Goal: Use online tool/utility: Use online tool/utility

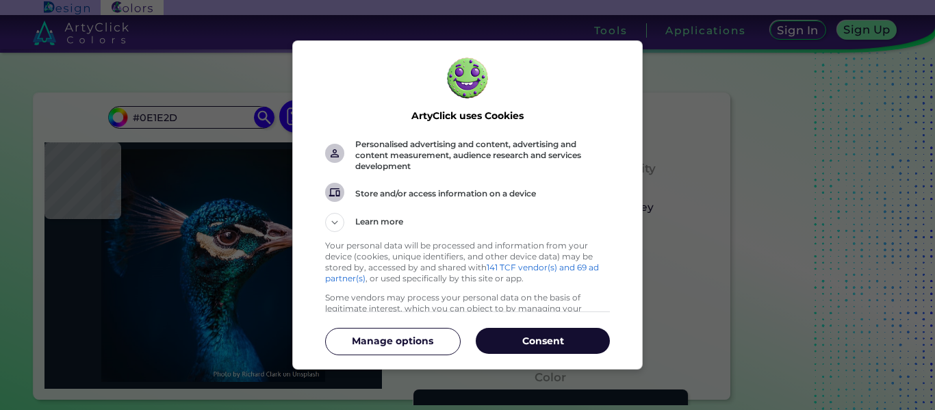
click at [521, 338] on p "Consent" at bounding box center [543, 341] width 134 height 14
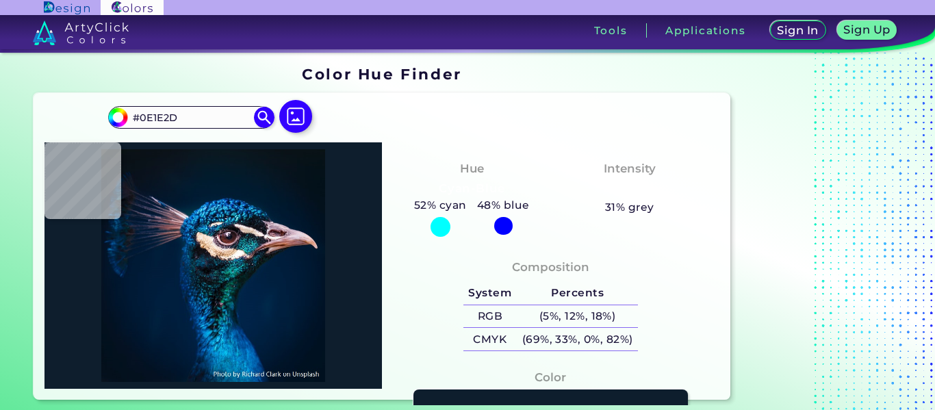
type input "#000000"
type input "#764439"
type input "#151925"
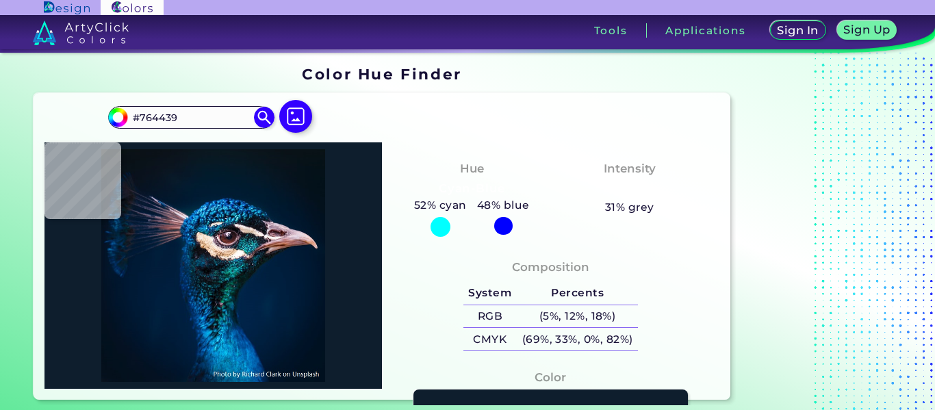
type input "#151925"
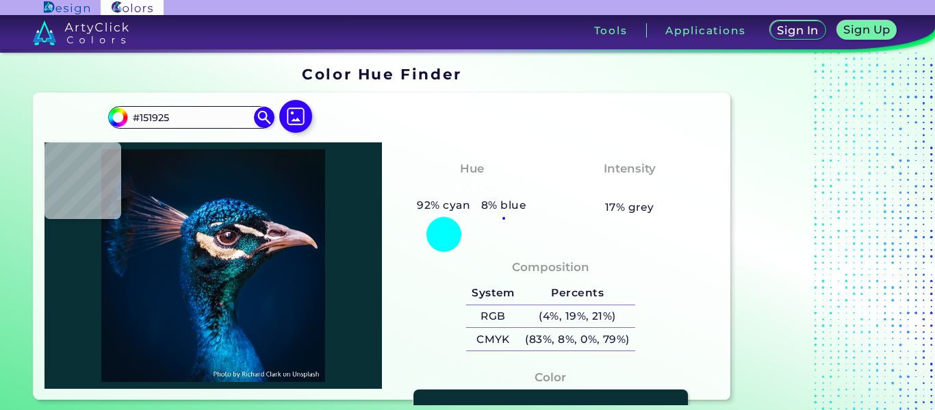
type input "#093135"
type input "#2cb4d1"
type input "#2CB4D1"
type input "#02355c"
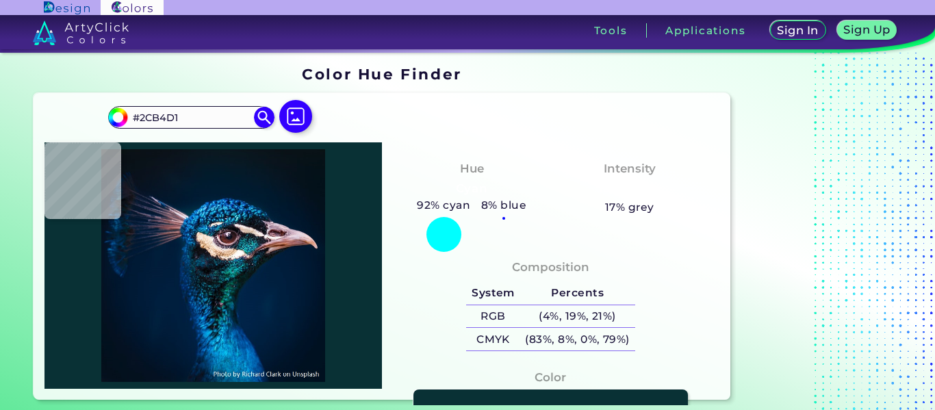
type input "#02355C"
type input "#1d5470"
type input "#1D5470"
type input "#021628"
